Goal: Task Accomplishment & Management: Manage account settings

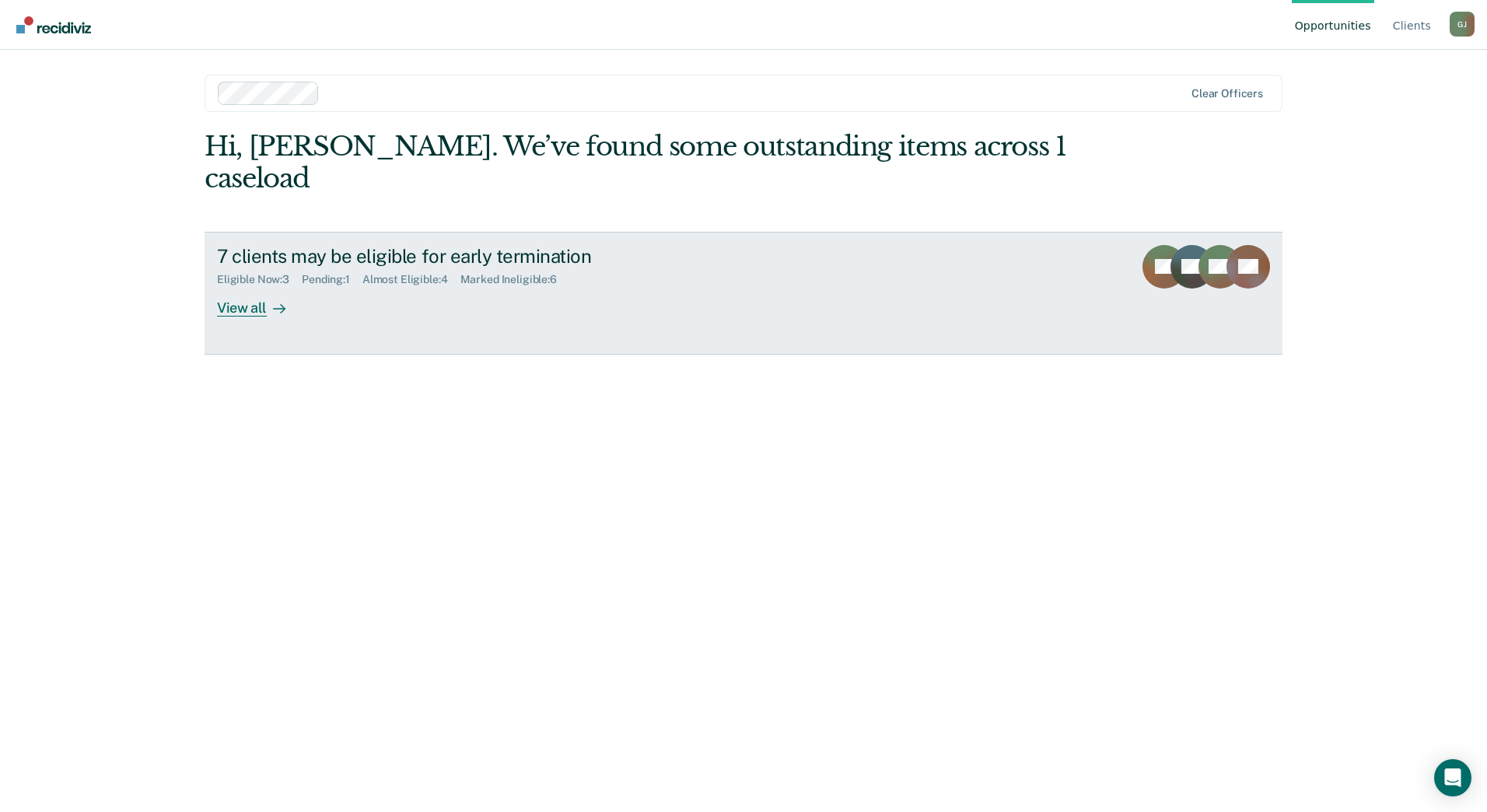
click at [253, 286] on div "View all" at bounding box center [260, 301] width 87 height 30
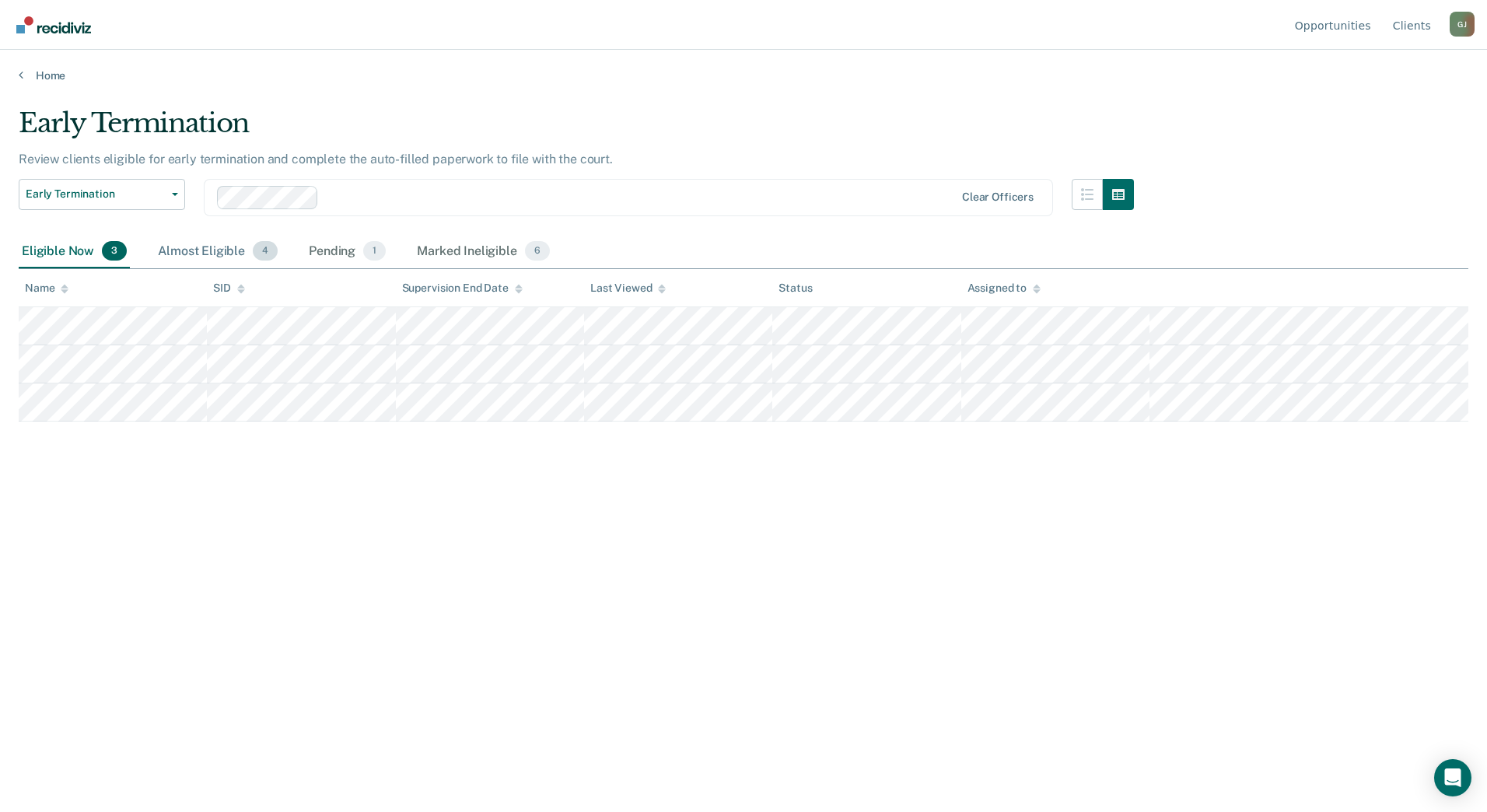
click at [231, 249] on div "Almost Eligible 4" at bounding box center [218, 252] width 126 height 34
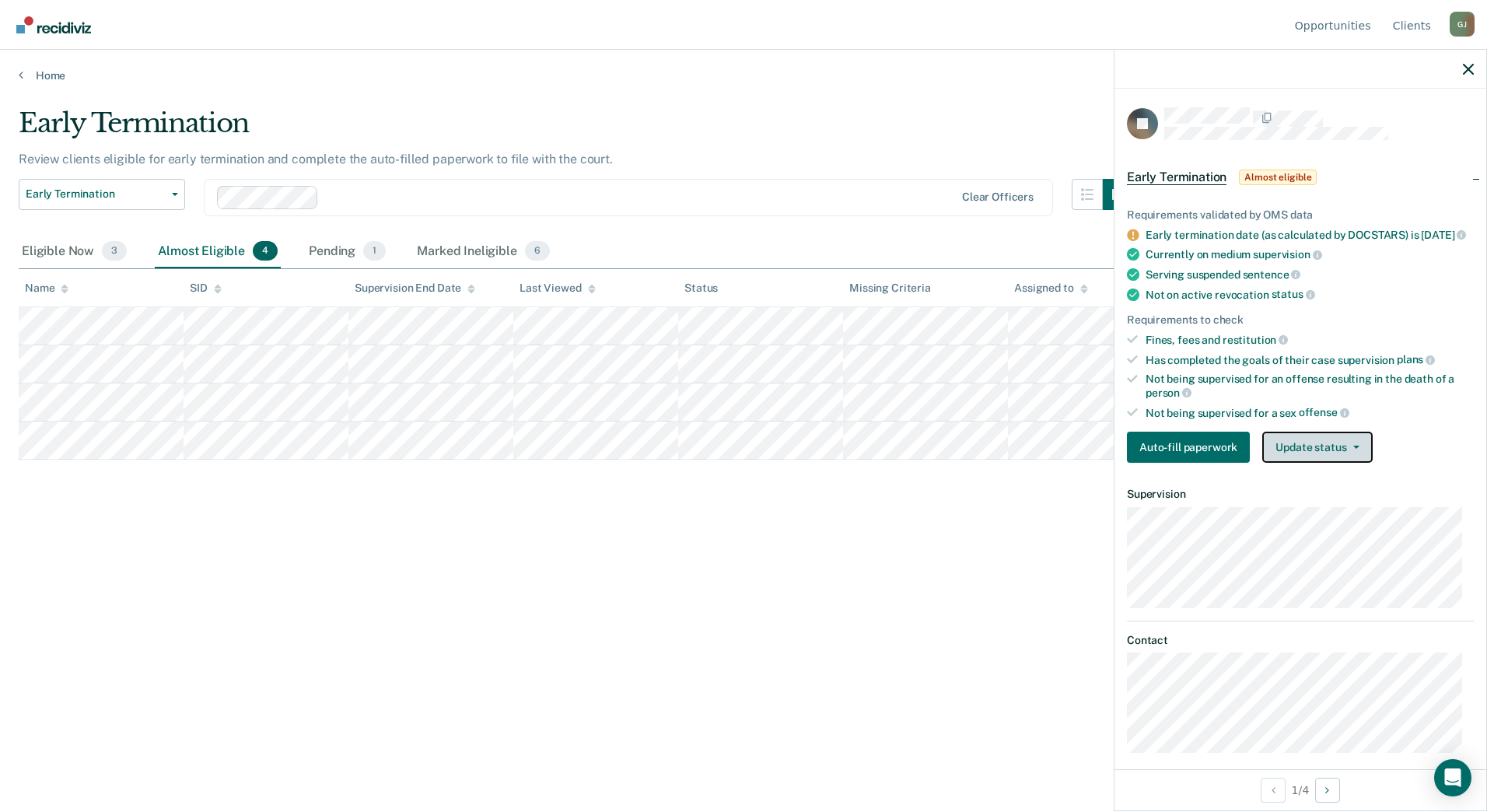
click at [1356, 463] on button "Update status" at bounding box center [1317, 447] width 110 height 31
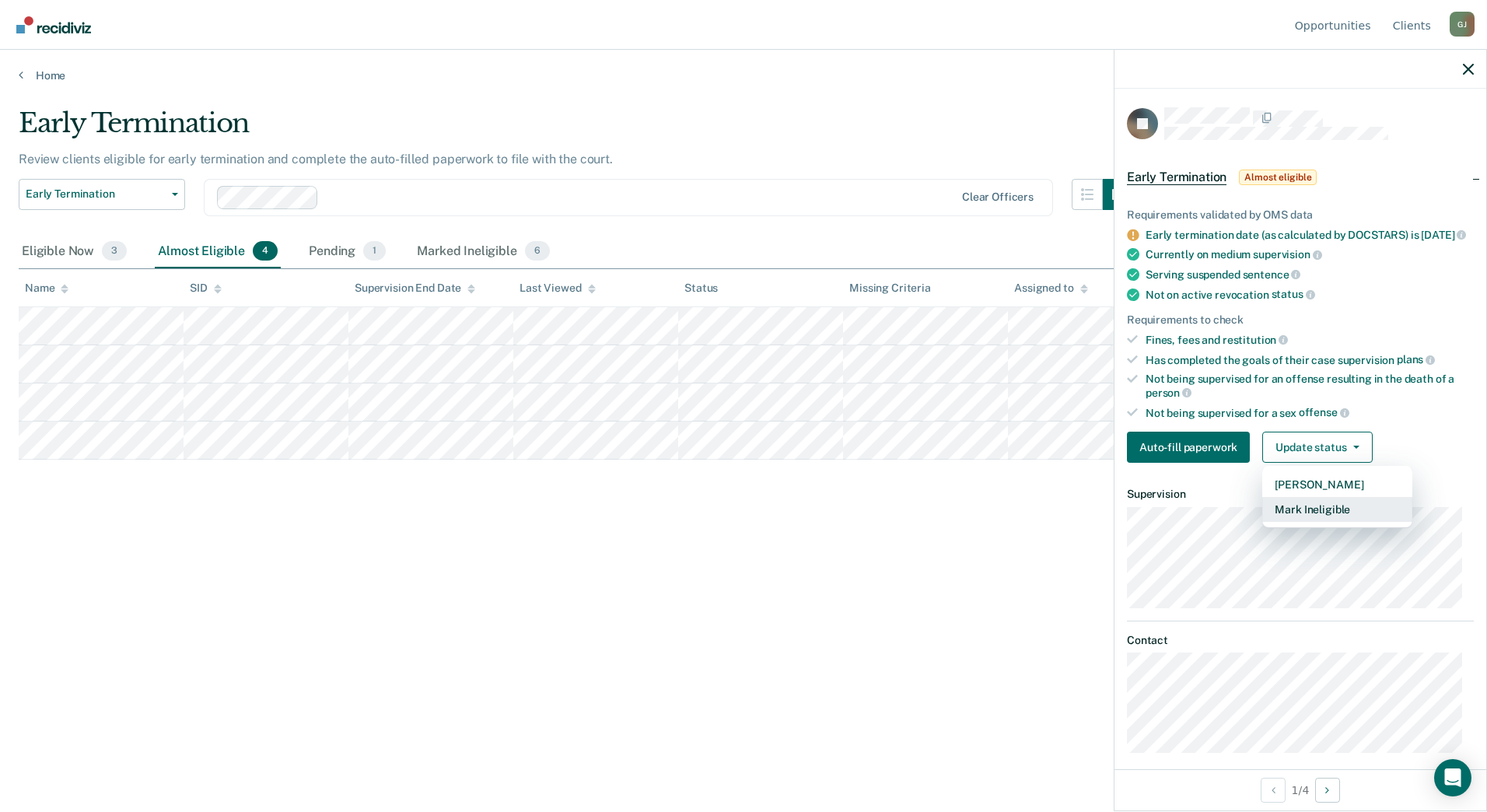
click at [1329, 516] on button "Mark Ineligible" at bounding box center [1337, 510] width 150 height 25
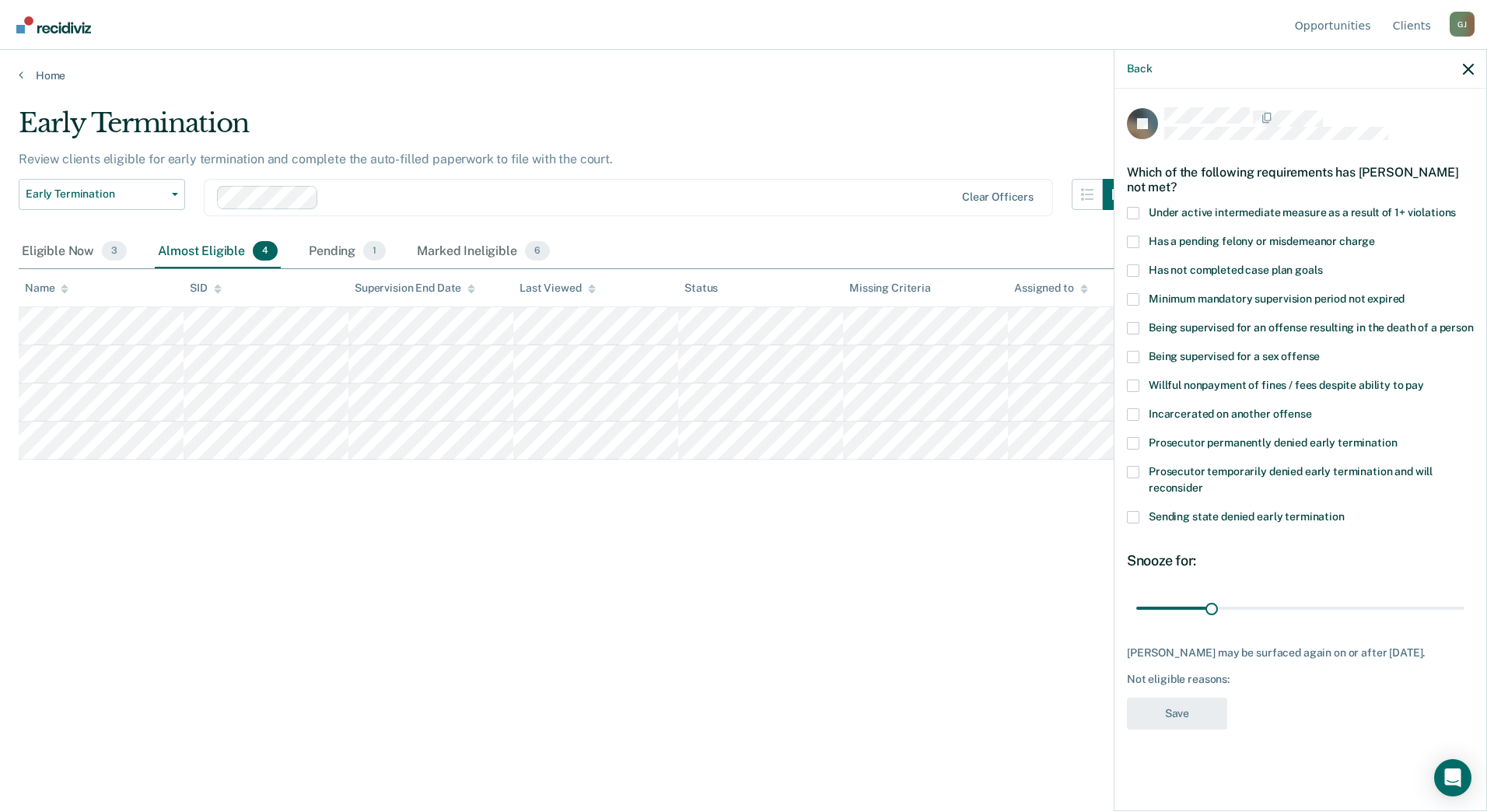
click at [1134, 265] on span at bounding box center [1133, 271] width 12 height 12
click at [1322, 265] on input "Has not completed case plan goals" at bounding box center [1322, 265] width 0 height 0
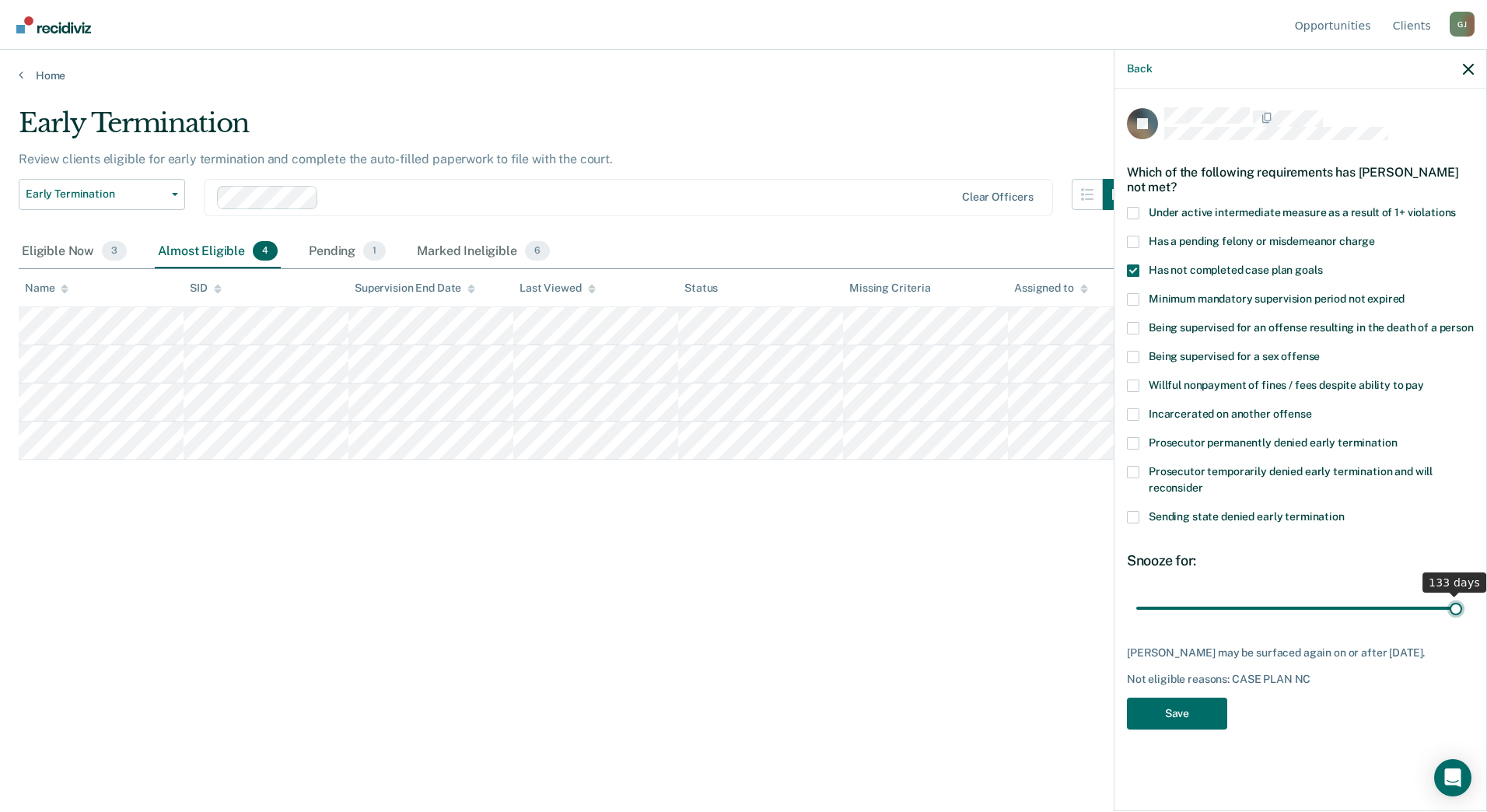
drag, startPoint x: 1212, startPoint y: 606, endPoint x: 1456, endPoint y: 595, distance: 244.2
type input "133"
click at [1456, 595] on input "range" at bounding box center [1301, 608] width 328 height 28
click at [1189, 709] on button "Save" at bounding box center [1177, 714] width 101 height 32
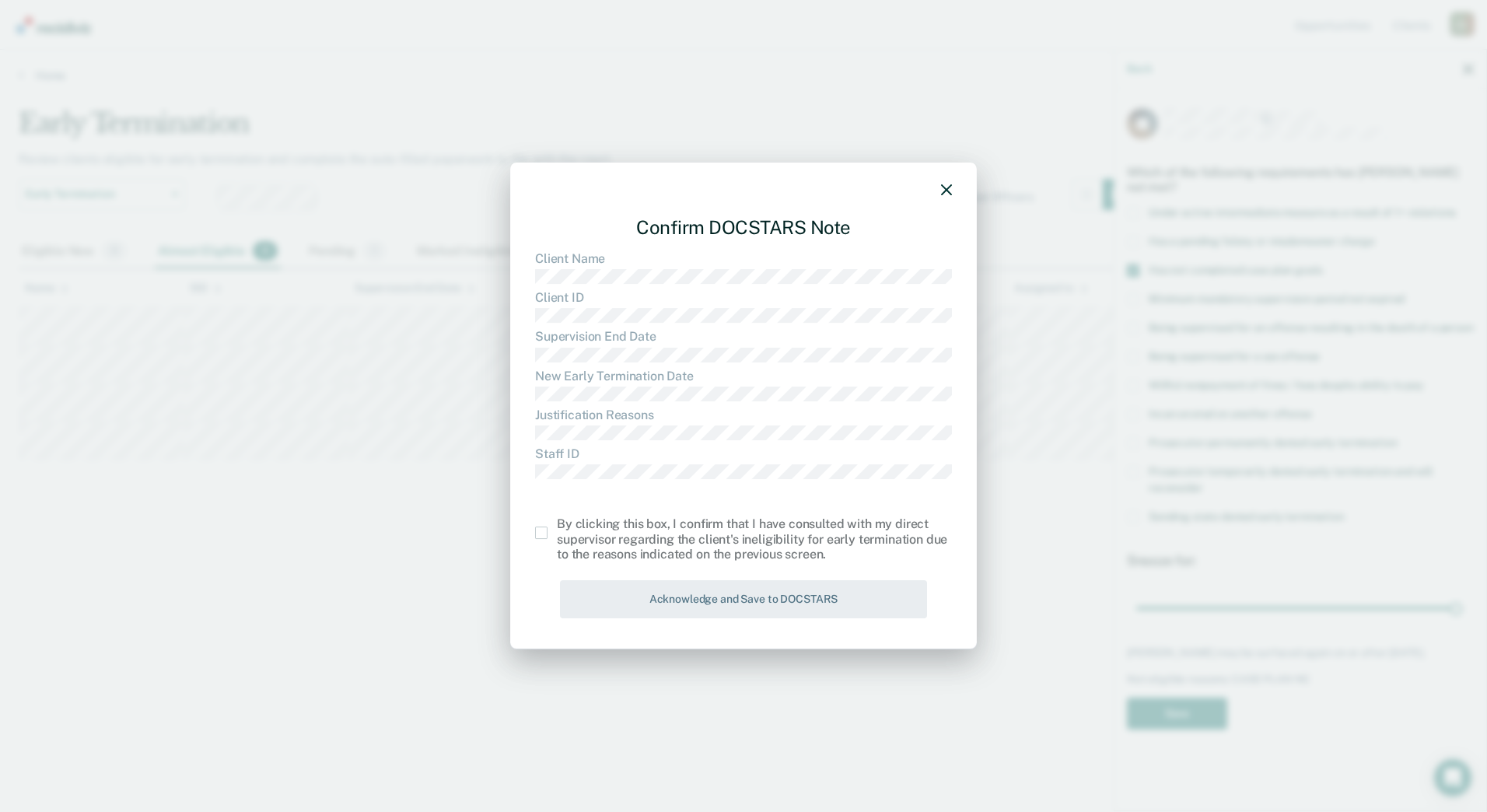
click at [549, 529] on label at bounding box center [546, 533] width 21 height 12
click at [557, 527] on input "checkbox" at bounding box center [557, 527] width 0 height 0
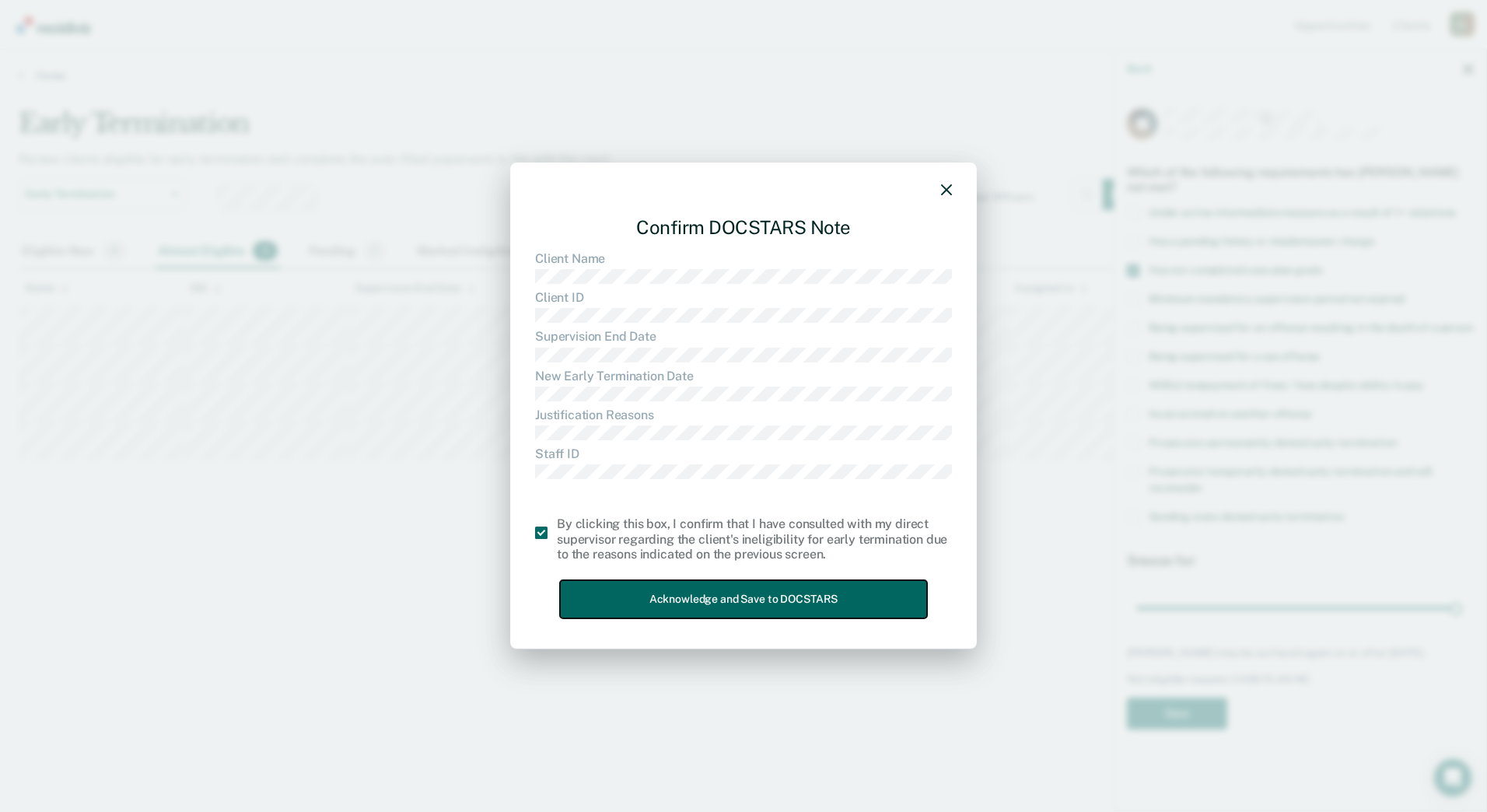
click at [737, 606] on button "Acknowledge and Save to DOCSTARS" at bounding box center [744, 599] width 367 height 38
